Goal: Information Seeking & Learning: Learn about a topic

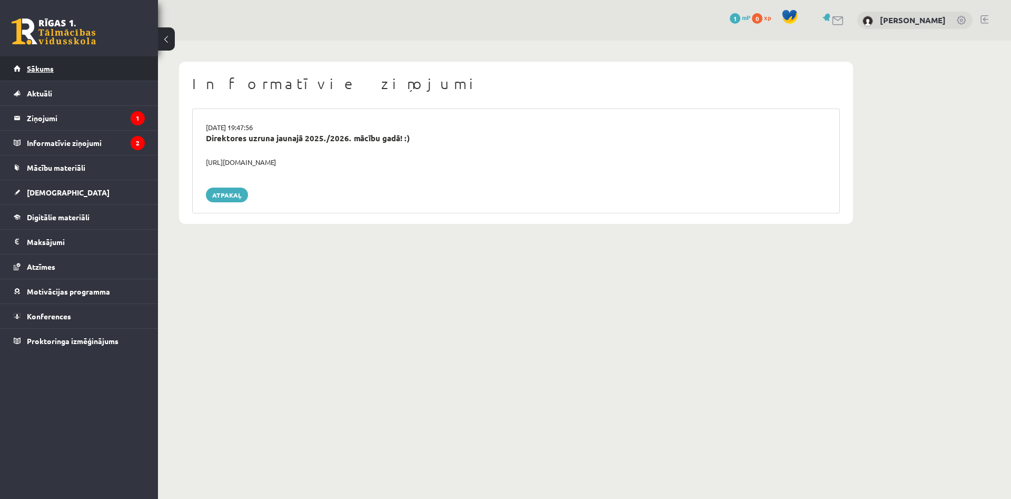
click at [55, 71] on link "Sākums" at bounding box center [79, 68] width 131 height 24
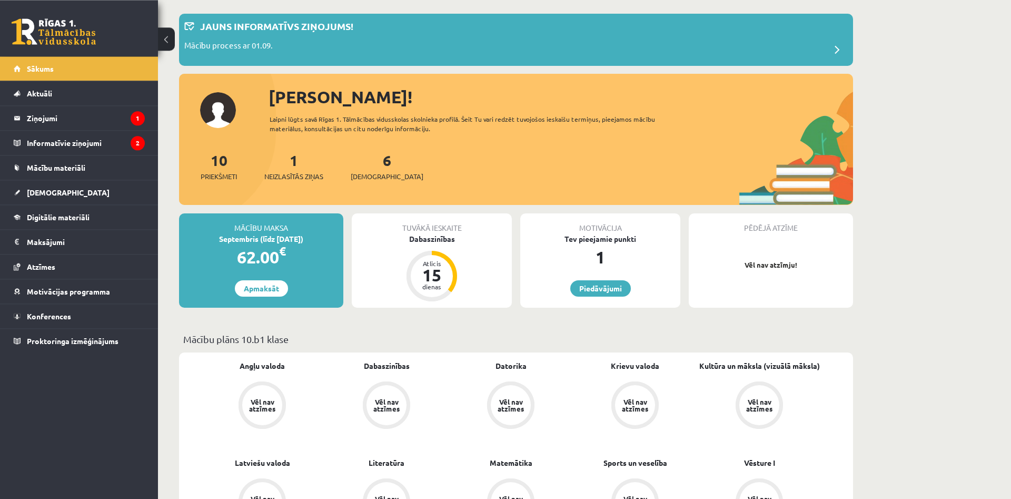
scroll to position [26, 0]
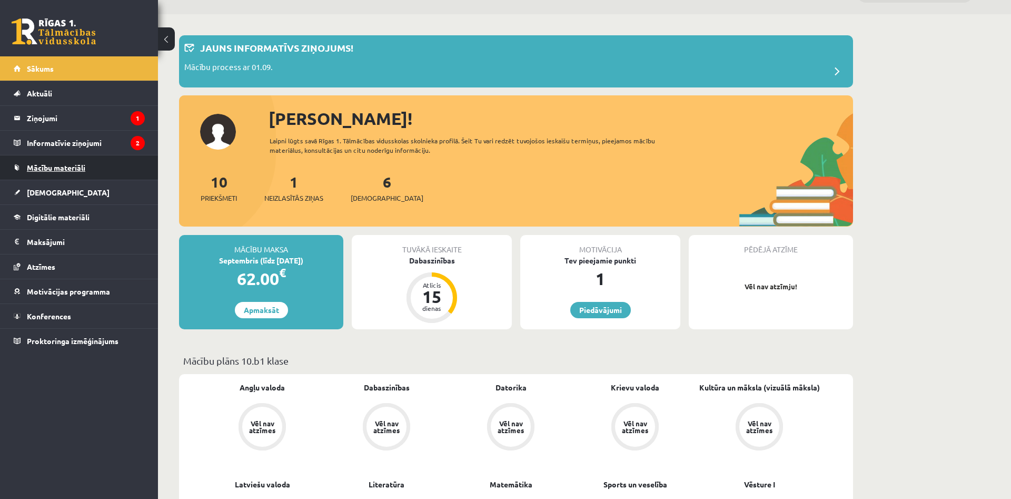
click at [66, 170] on span "Mācību materiāli" at bounding box center [56, 167] width 58 height 9
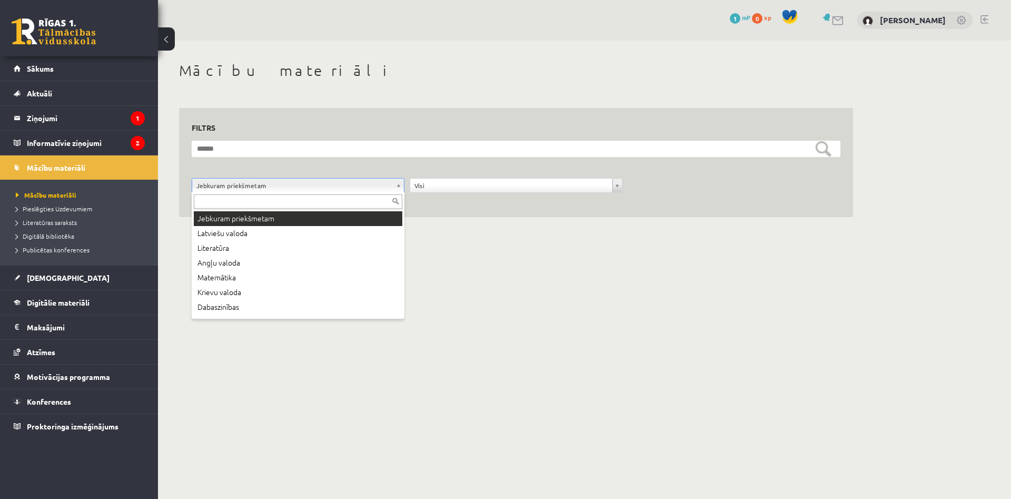
click at [243, 187] on body "0 Dāvanas 1 mP 0 xp Laura Kallase Sākums Aktuāli Kā mācīties eSKOLĀ Kontakti No…" at bounding box center [505, 249] width 1011 height 499
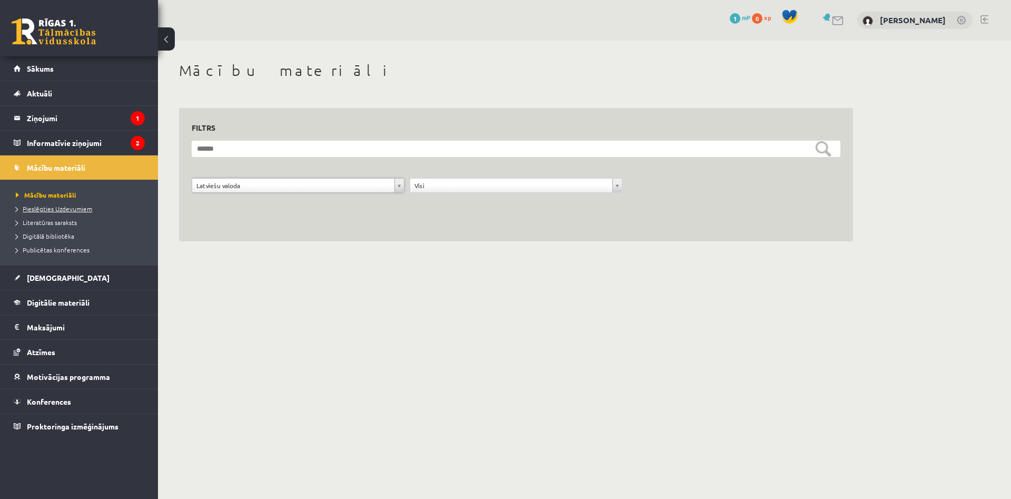
click at [77, 207] on span "Pieslēgties Uzdevumiem" at bounding box center [54, 208] width 76 height 8
click at [61, 302] on span "Digitālie materiāli" at bounding box center [58, 302] width 63 height 9
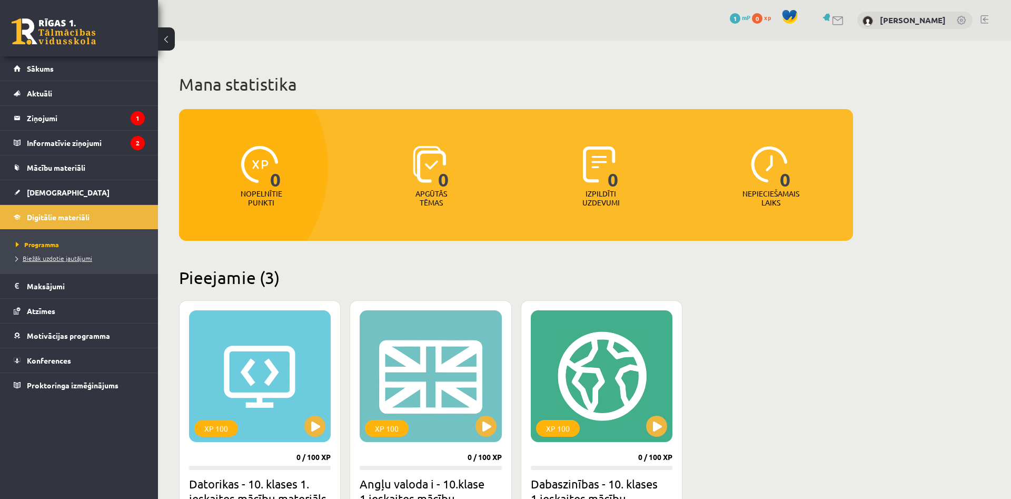
click at [55, 259] on span "Biežāk uzdotie jautājumi" at bounding box center [54, 258] width 76 height 8
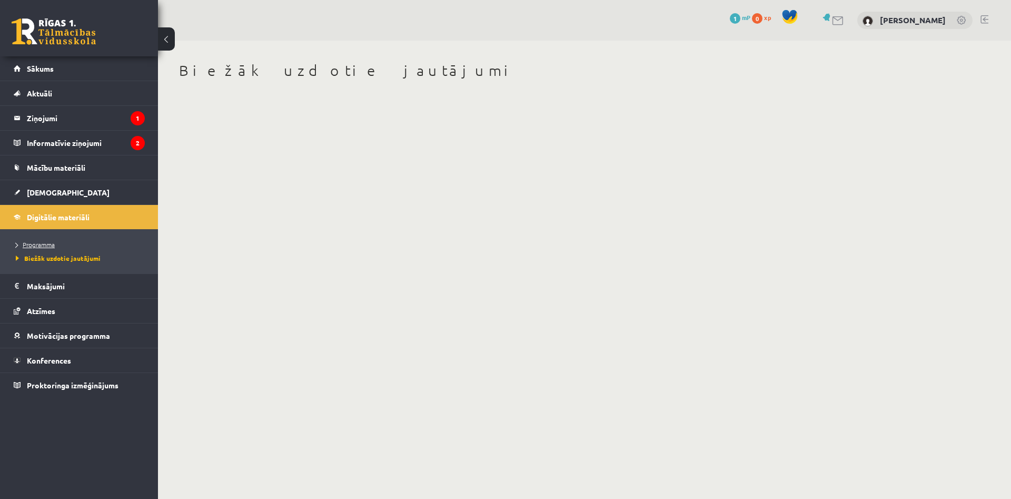
click at [36, 243] on span "Programma" at bounding box center [35, 244] width 39 height 8
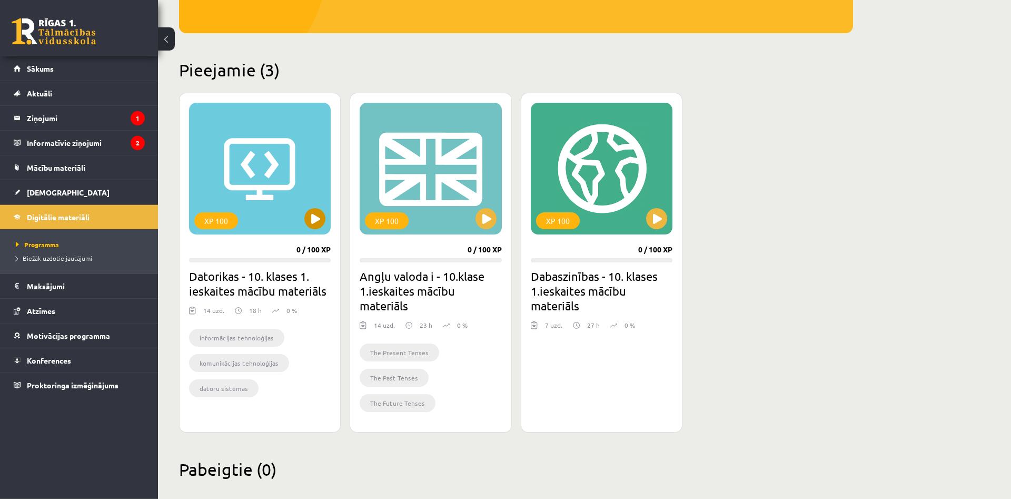
scroll to position [222, 0]
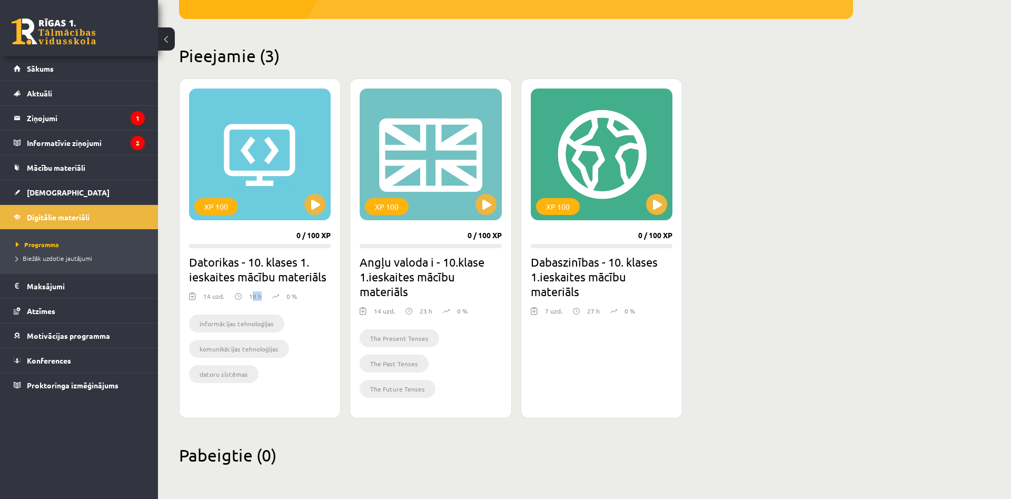
drag, startPoint x: 251, startPoint y: 296, endPoint x: 264, endPoint y: 297, distance: 13.2
click at [264, 297] on div "14 uzd. 18 h 0 %" at bounding box center [260, 299] width 142 height 16
click at [273, 293] on img at bounding box center [275, 296] width 7 height 10
